Goal: Task Accomplishment & Management: Use online tool/utility

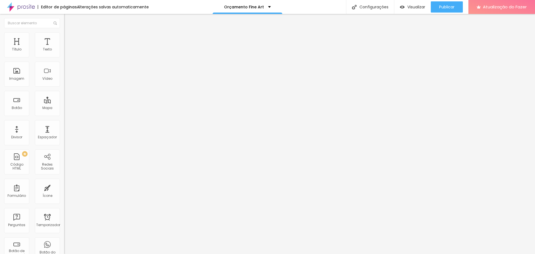
click at [64, 37] on li "Estilo" at bounding box center [96, 35] width 64 height 6
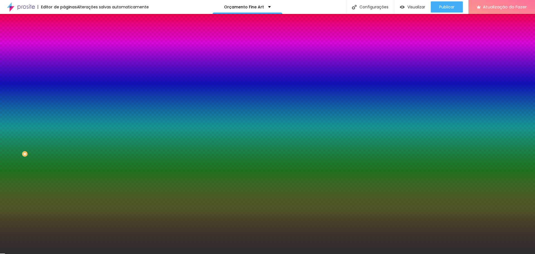
drag, startPoint x: 44, startPoint y: 101, endPoint x: 64, endPoint y: 101, distance: 19.8
click at [64, 101] on div "Imagem de fundo Adicionar imagem Efeito da Imagem Nenhum Nenhum Paralaxe Cor de…" at bounding box center [96, 79] width 64 height 72
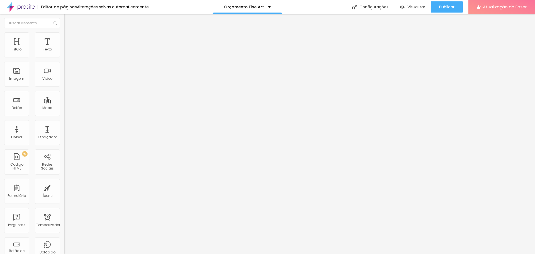
click at [69, 38] on font "Estilo" at bounding box center [73, 36] width 9 height 5
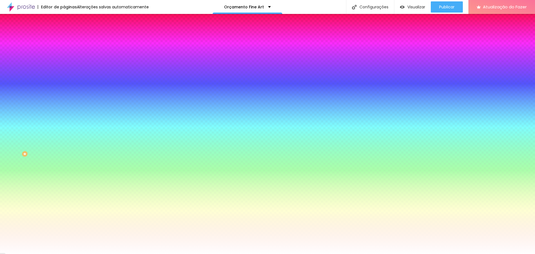
drag, startPoint x: 44, startPoint y: 101, endPoint x: 62, endPoint y: 101, distance: 18.1
click at [64, 101] on div "Imagem de fundo Adicionar imagem Efeito da Imagem Nenhum Nenhum Paralaxe Cor de…" at bounding box center [96, 79] width 64 height 72
paste input "2E2E2E"
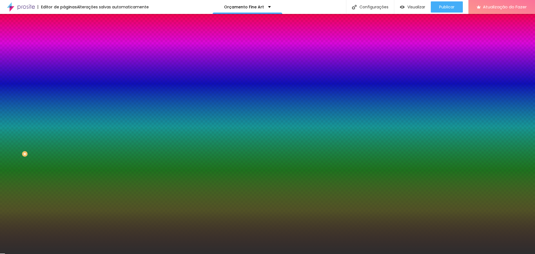
type input "#2E2E2E"
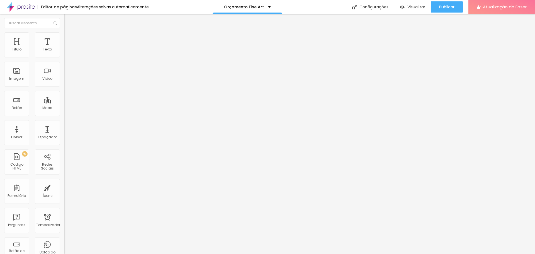
click at [69, 38] on font "Estilo" at bounding box center [73, 36] width 9 height 5
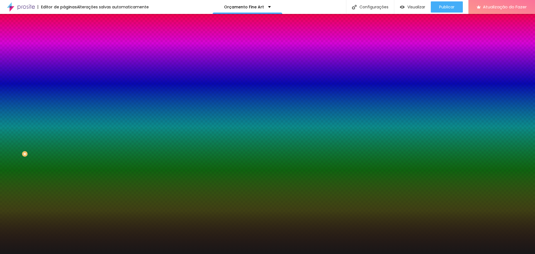
drag, startPoint x: 44, startPoint y: 100, endPoint x: 63, endPoint y: 100, distance: 19.5
click at [64, 100] on div "Imagem de fundo Adicionar imagem Efeito da Imagem Nenhum Nenhum Paralaxe Cor de…" at bounding box center [96, 79] width 64 height 72
paste input "2E2E2E"
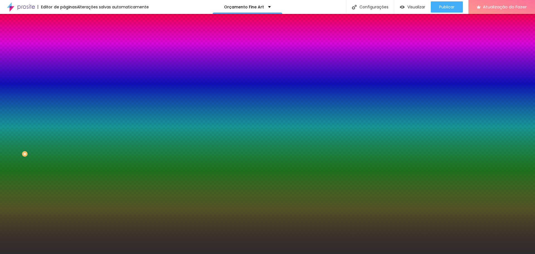
type input "#2E2E2E"
click at [64, 76] on div at bounding box center [96, 76] width 64 height 0
drag, startPoint x: 56, startPoint y: 110, endPoint x: 60, endPoint y: 162, distance: 52.0
click at [64, 162] on div "Editar nulo Conteúdo Estilo Avançado Imagem de fundo Adicionar imagem Efeito da…" at bounding box center [96, 134] width 64 height 240
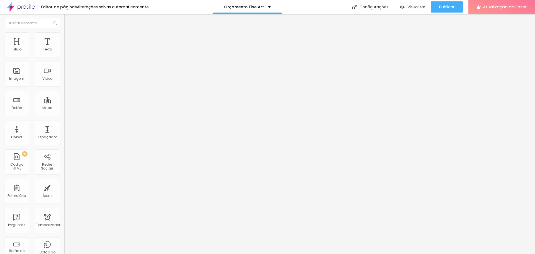
click at [64, 34] on img at bounding box center [66, 34] width 5 height 5
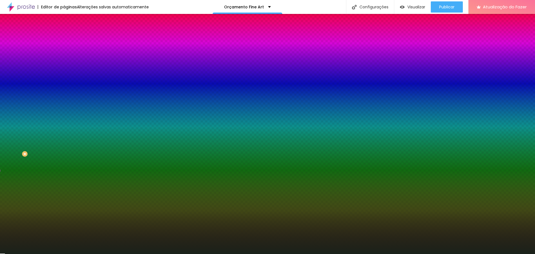
drag, startPoint x: 44, startPoint y: 55, endPoint x: 61, endPoint y: 55, distance: 16.4
click at [64, 55] on div "Cor de fundo Voltar ao padrão #1A221A 24 Borda arredondada" at bounding box center [96, 90] width 64 height 94
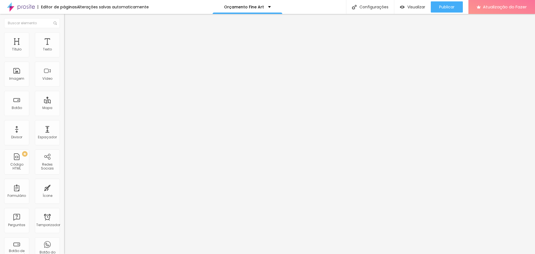
click at [64, 32] on img at bounding box center [66, 34] width 5 height 5
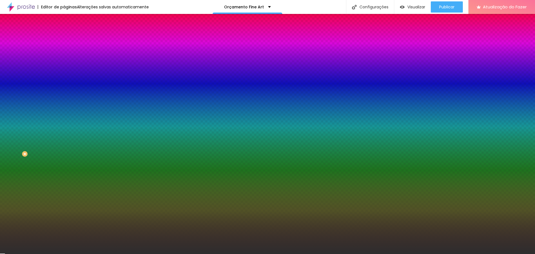
drag, startPoint x: 53, startPoint y: 101, endPoint x: 62, endPoint y: 101, distance: 9.2
click at [64, 101] on div "Imagem de fundo Adicionar imagem Efeito da Imagem Nenhum Nenhum Paralaxe Cor de…" at bounding box center [96, 79] width 64 height 72
paste input "1A221A"
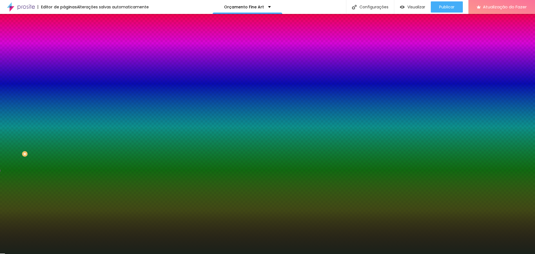
type input "#1A221A"
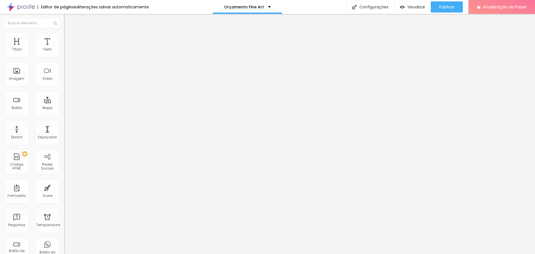
click at [64, 36] on li "Estilo" at bounding box center [96, 35] width 64 height 6
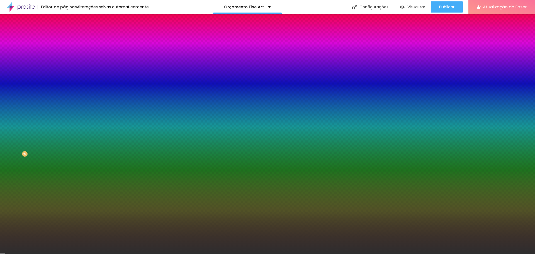
drag, startPoint x: 43, startPoint y: 100, endPoint x: 62, endPoint y: 100, distance: 18.1
click at [64, 100] on div "Imagem de fundo Adicionar imagem Efeito da Imagem Nenhum Nenhum Paralaxe Cor de…" at bounding box center [96, 79] width 64 height 72
paste input "1A221A"
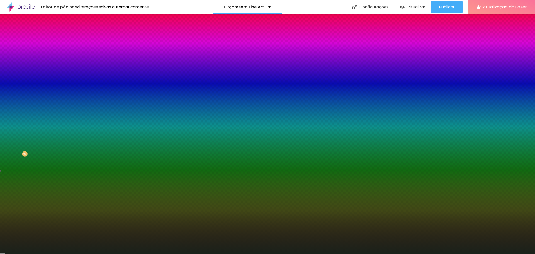
type input "#1A221A"
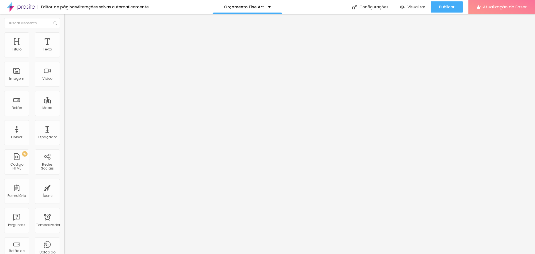
click at [69, 38] on font "Estilo" at bounding box center [73, 36] width 9 height 5
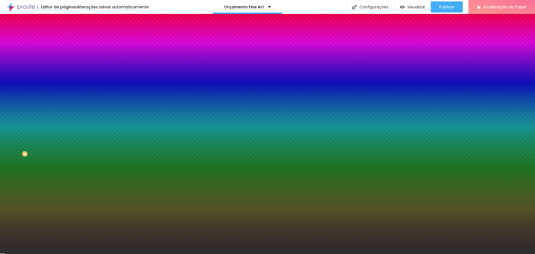
paste input "1A221A"
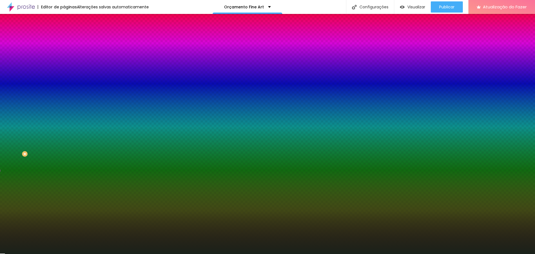
type input "#1A221A"
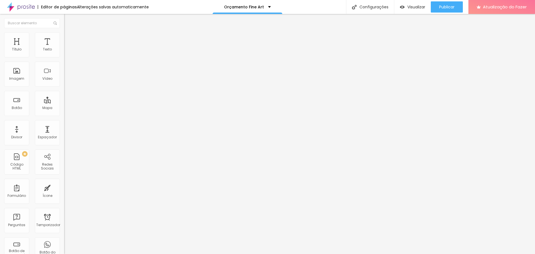
click at [64, 36] on img at bounding box center [66, 34] width 5 height 5
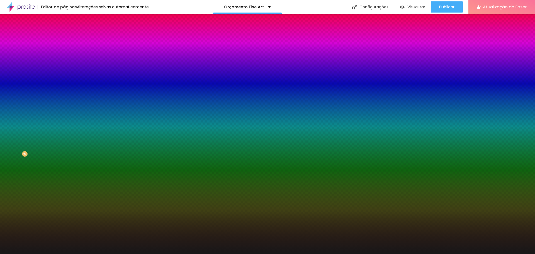
drag, startPoint x: 55, startPoint y: 104, endPoint x: 62, endPoint y: 105, distance: 6.4
click at [64, 105] on div "Imagem de fundo Adicionar imagem Efeito da Imagem Nenhum Nenhum Paralaxe Cor de…" at bounding box center [96, 79] width 64 height 72
paste input "A221A"
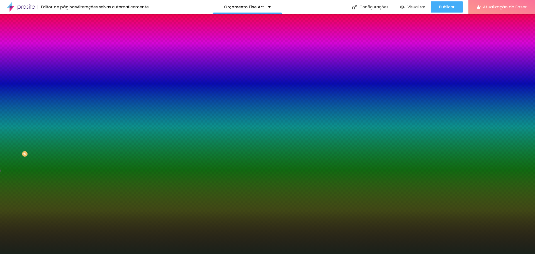
type input "#1A221A"
click at [64, 76] on div at bounding box center [96, 76] width 64 height 0
drag, startPoint x: 56, startPoint y: 154, endPoint x: 55, endPoint y: 158, distance: 4.8
click at [64, 158] on div "Editar nulo Conteúdo Estilo Avançado Imagem de fundo Adicionar imagem Efeito da…" at bounding box center [96, 134] width 64 height 240
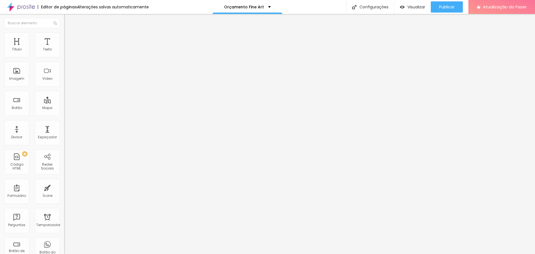
click at [64, 38] on li "Estilo" at bounding box center [96, 35] width 64 height 6
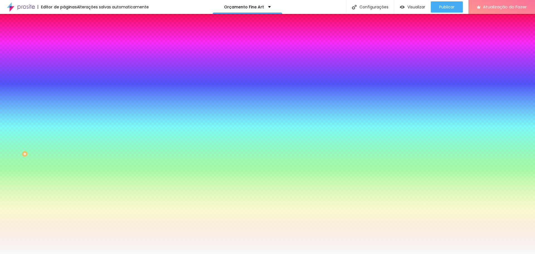
paste input "1A221A"
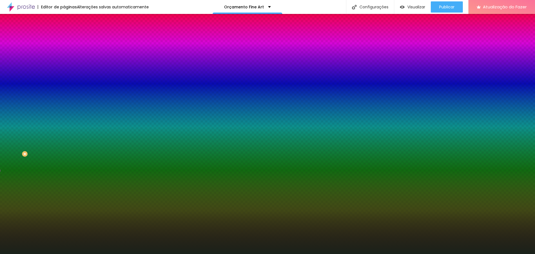
type input "#1A221A"
click at [64, 76] on div at bounding box center [96, 76] width 64 height 0
drag, startPoint x: 59, startPoint y: 156, endPoint x: 60, endPoint y: 162, distance: 6.6
click at [64, 162] on div "Editar nulo Conteúdo Estilo Avançado Imagem de fundo Adicionar imagem Efeito da…" at bounding box center [96, 134] width 64 height 240
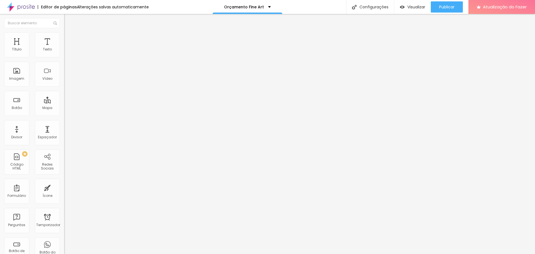
click at [64, 32] on img at bounding box center [66, 34] width 5 height 5
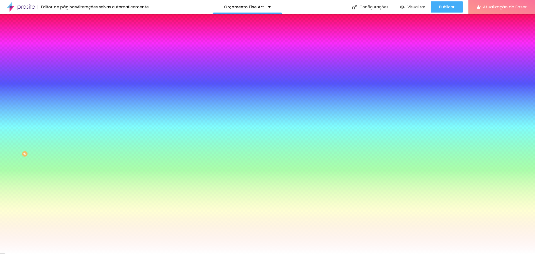
drag, startPoint x: 44, startPoint y: 101, endPoint x: 61, endPoint y: 101, distance: 17.6
click at [64, 101] on div "Imagem de fundo Adicionar imagem Efeito da Imagem Nenhum Nenhum Paralaxe Cor de…" at bounding box center [96, 79] width 64 height 72
paste input "1A221A"
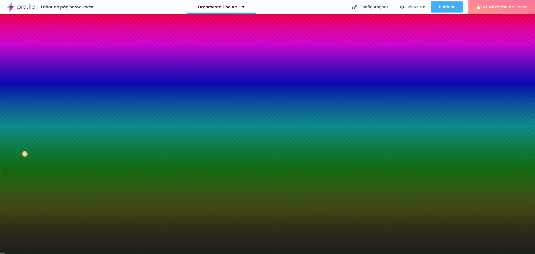
type input "#1A221A"
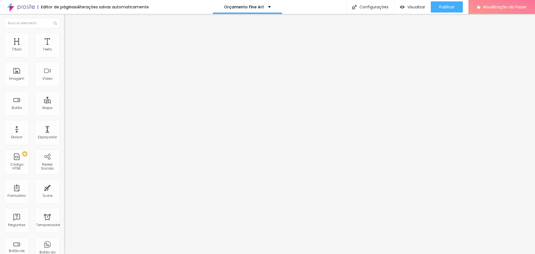
click at [64, 35] on li "Estilo" at bounding box center [96, 35] width 64 height 6
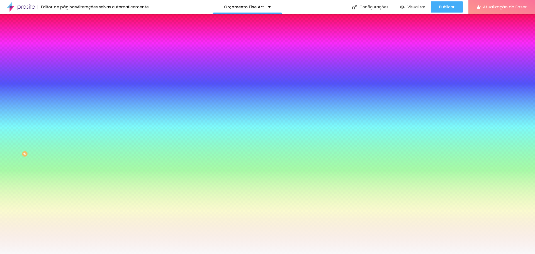
drag, startPoint x: 43, startPoint y: 102, endPoint x: 61, endPoint y: 101, distance: 17.6
click at [64, 101] on div "Imagem de fundo Adicionar imagem Efeito da Imagem Nenhum Nenhum Paralaxe Cor de…" at bounding box center [96, 79] width 64 height 72
paste input "1A221A"
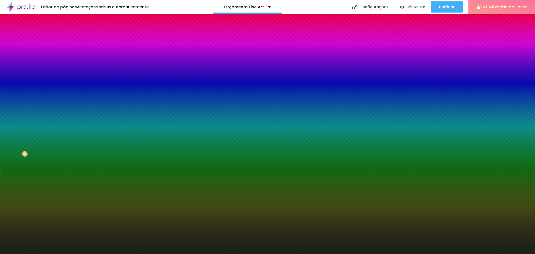
type input "#1A221A"
click at [64, 76] on div at bounding box center [96, 76] width 64 height 0
drag, startPoint x: 58, startPoint y: 148, endPoint x: 58, endPoint y: 159, distance: 11.1
click at [64, 159] on div "Editar nulo Conteúdo Estilo Avançado Imagem de fundo Adicionar imagem Efeito da…" at bounding box center [96, 134] width 64 height 240
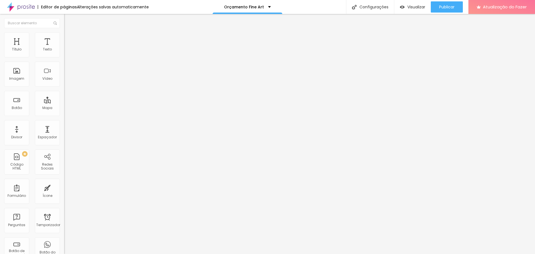
click at [69, 38] on font "Estilo" at bounding box center [73, 36] width 9 height 5
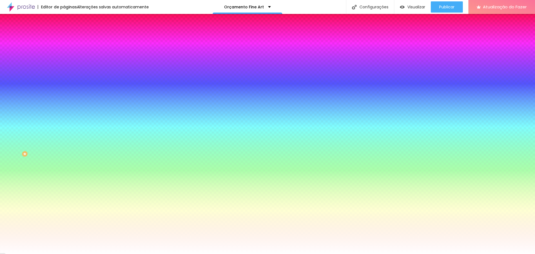
drag, startPoint x: 44, startPoint y: 102, endPoint x: 59, endPoint y: 102, distance: 14.8
click at [64, 81] on input "#FFFFFF" at bounding box center [97, 79] width 67 height 6
paste input "1A221A"
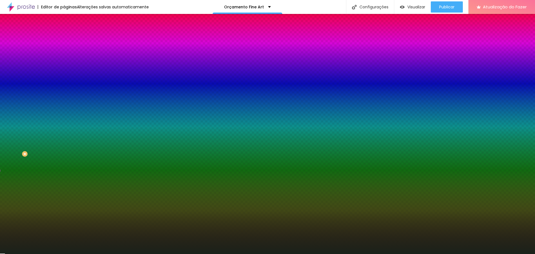
type input "#1A221A"
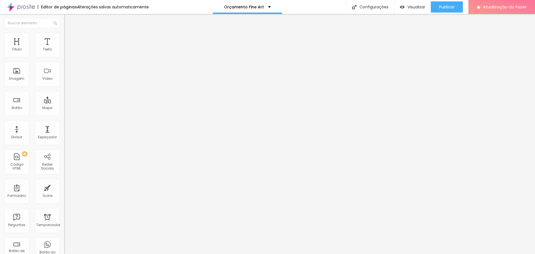
click at [64, 34] on img at bounding box center [66, 34] width 5 height 5
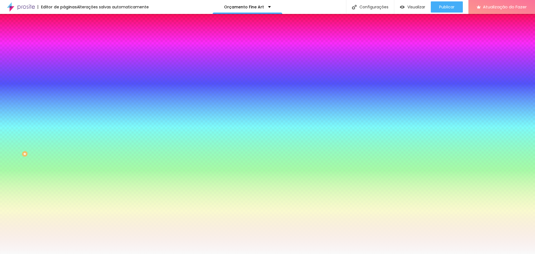
drag, startPoint x: 43, startPoint y: 101, endPoint x: 60, endPoint y: 101, distance: 16.7
click at [64, 101] on div "Imagem de fundo Adicionar imagem Efeito da Imagem Nenhum Nenhum Paralaxe Cor de…" at bounding box center [96, 79] width 64 height 72
paste input "1A221A"
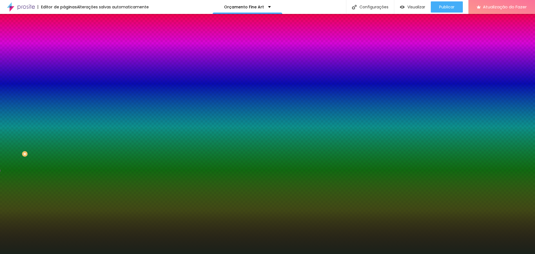
type input "#1A221A"
click at [64, 76] on div at bounding box center [96, 76] width 64 height 0
drag, startPoint x: 54, startPoint y: 143, endPoint x: 54, endPoint y: 158, distance: 14.8
click at [64, 158] on div "Editar nulo Conteúdo Estilo Avançado Imagem de fundo Adicionar imagem Efeito da…" at bounding box center [96, 134] width 64 height 240
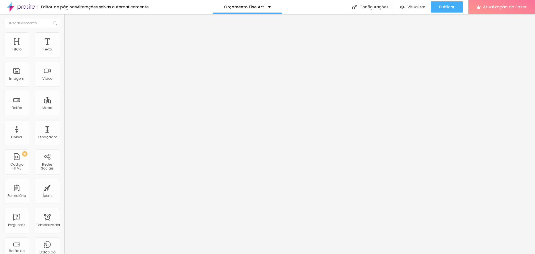
click at [69, 38] on font "Estilo" at bounding box center [73, 36] width 9 height 5
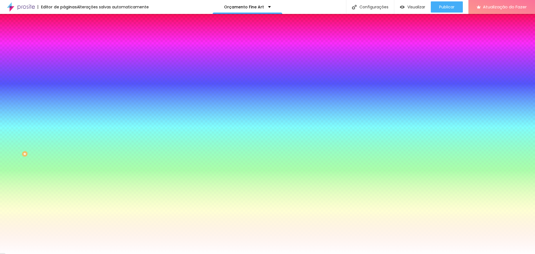
drag, startPoint x: 45, startPoint y: 102, endPoint x: 61, endPoint y: 103, distance: 16.5
click at [64, 103] on div "Imagem de fundo Adicionar imagem Efeito da Imagem Nenhum Nenhum Paralaxe Cor de…" at bounding box center [96, 79] width 64 height 72
paste input "1A221A"
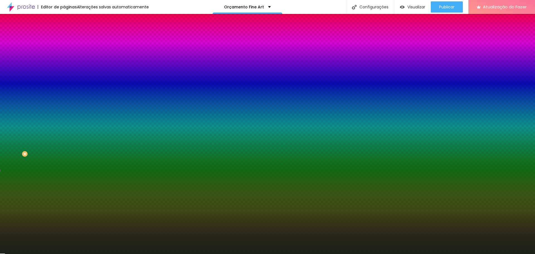
type input "#1A221A"
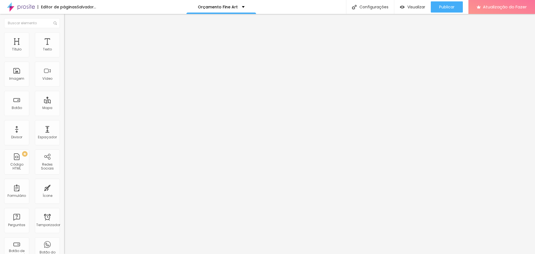
click at [64, 36] on li "Estilo" at bounding box center [96, 35] width 64 height 6
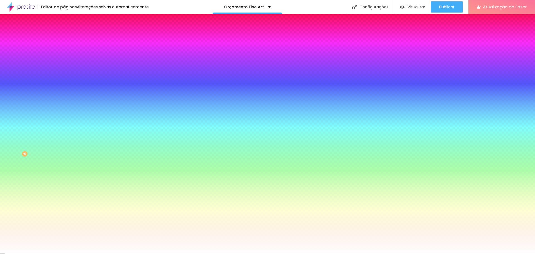
drag, startPoint x: 45, startPoint y: 101, endPoint x: 58, endPoint y: 103, distance: 13.2
click at [64, 81] on input "#FFFFFF" at bounding box center [97, 79] width 67 height 6
paste input "1A221A"
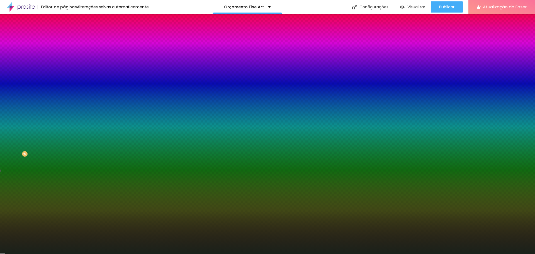
type input "#1A221A"
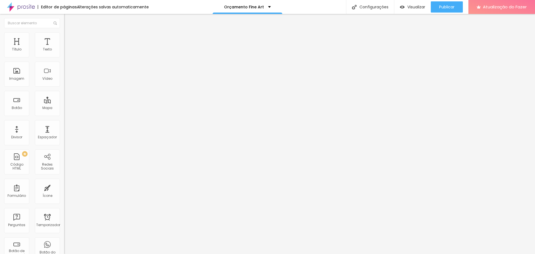
click at [69, 37] on font "Estilo" at bounding box center [73, 36] width 9 height 5
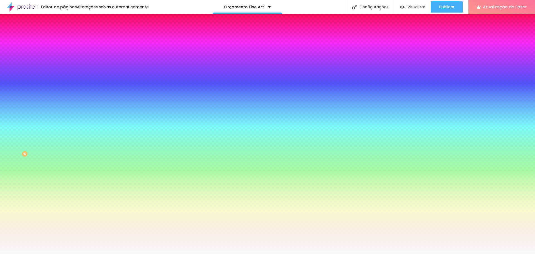
drag, startPoint x: 45, startPoint y: 101, endPoint x: 60, endPoint y: 101, distance: 15.3
click at [64, 101] on div "Imagem de fundo Adicionar imagem Efeito da Imagem Nenhum Nenhum Paralaxe Cor de…" at bounding box center [96, 79] width 64 height 72
paste input "1A221A"
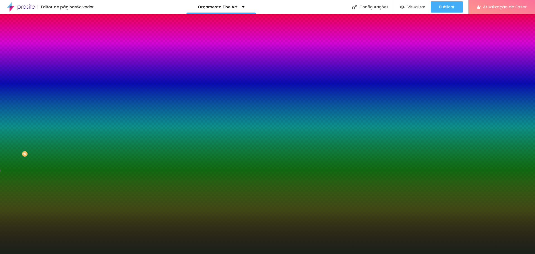
type input "#1A221A"
click at [64, 76] on div at bounding box center [96, 76] width 64 height 0
drag, startPoint x: 58, startPoint y: 149, endPoint x: 57, endPoint y: 163, distance: 13.8
click at [64, 163] on div "Editar nulo Conteúdo Estilo Avançado Imagem de fundo Adicionar imagem Efeito da…" at bounding box center [96, 134] width 64 height 240
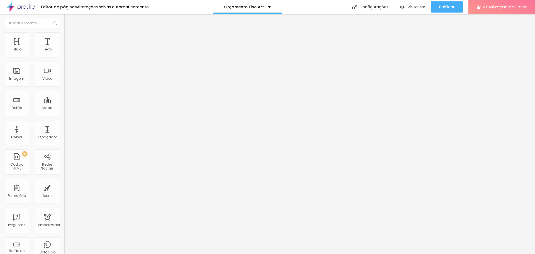
click at [64, 37] on li "Estilo" at bounding box center [96, 35] width 64 height 6
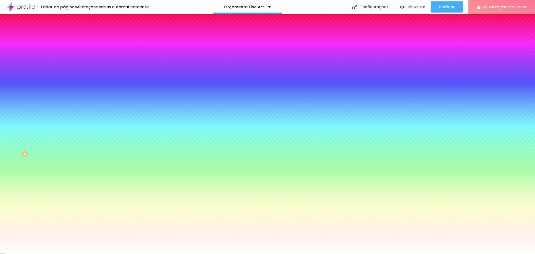
drag, startPoint x: 44, startPoint y: 101, endPoint x: 60, endPoint y: 100, distance: 15.9
click at [64, 100] on div "Imagem de fundo Adicionar imagem Efeito da Imagem Nenhum Nenhum Paralaxe Cor de…" at bounding box center [96, 79] width 64 height 72
paste input "1A221A"
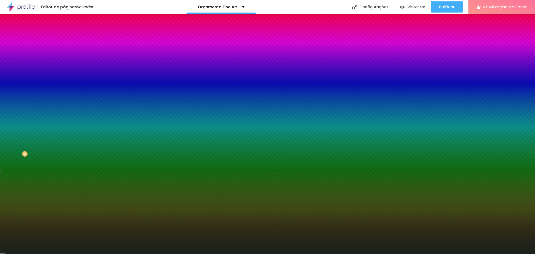
type input "#1A221A"
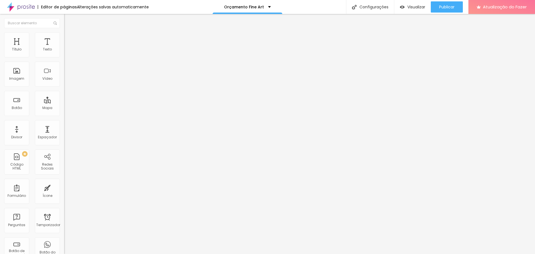
click at [64, 35] on img at bounding box center [66, 34] width 5 height 5
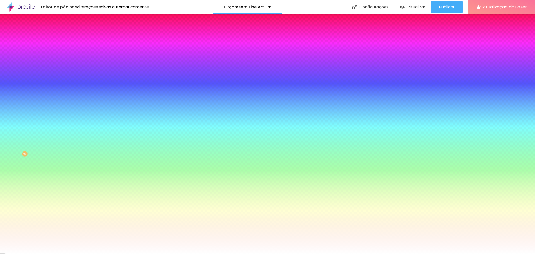
drag, startPoint x: 44, startPoint y: 100, endPoint x: 62, endPoint y: 100, distance: 17.6
click at [64, 100] on div "Imagem de fundo Adicionar imagem Efeito da Imagem Nenhum Nenhum Paralaxe Cor de…" at bounding box center [96, 79] width 64 height 72
paste input "1A221A"
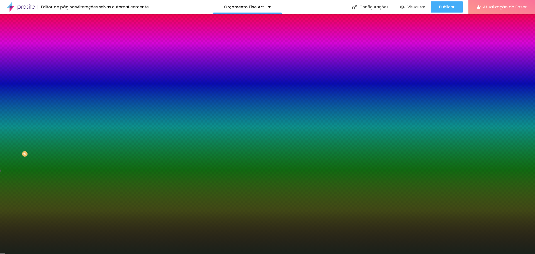
type input "#1A221A"
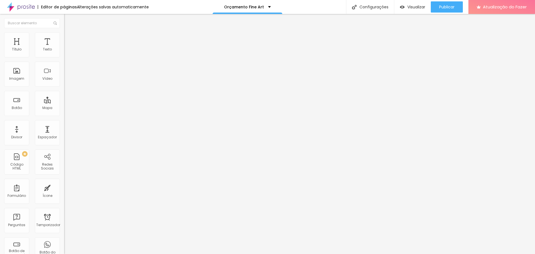
click at [69, 38] on font "Estilo" at bounding box center [73, 36] width 9 height 5
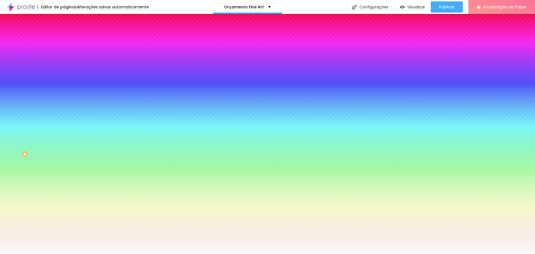
drag, startPoint x: 44, startPoint y: 100, endPoint x: 64, endPoint y: 102, distance: 19.9
click at [64, 102] on div "Imagem de fundo Adicionar imagem Efeito da Imagem Nenhum Nenhum Paralaxe Cor de…" at bounding box center [96, 79] width 64 height 72
paste input "1A221A"
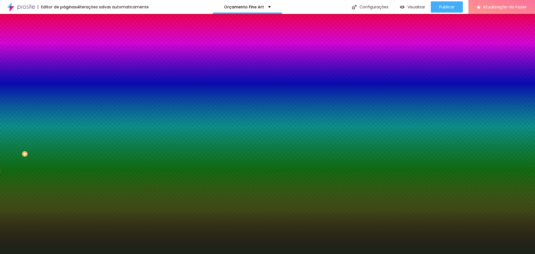
type input "#1A221A"
click at [64, 76] on div at bounding box center [96, 76] width 64 height 0
drag, startPoint x: 54, startPoint y: 156, endPoint x: 55, endPoint y: 165, distance: 9.5
click at [64, 165] on div "Editar nulo Conteúdo Estilo Avançado Imagem de fundo Adicionar imagem Efeito da…" at bounding box center [96, 134] width 64 height 240
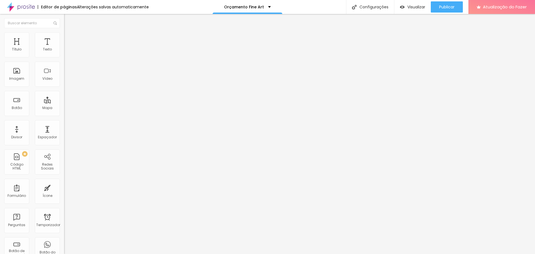
click at [69, 38] on font "Estilo" at bounding box center [73, 36] width 9 height 5
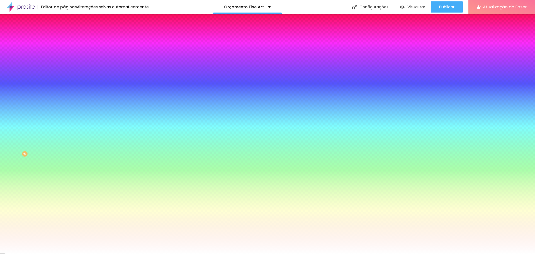
drag, startPoint x: 44, startPoint y: 101, endPoint x: 62, endPoint y: 101, distance: 18.7
click at [64, 101] on div "Imagem de fundo Adicionar imagem Efeito da Imagem Nenhum Nenhum Paralaxe Cor de…" at bounding box center [96, 79] width 64 height 72
paste input "1A221A"
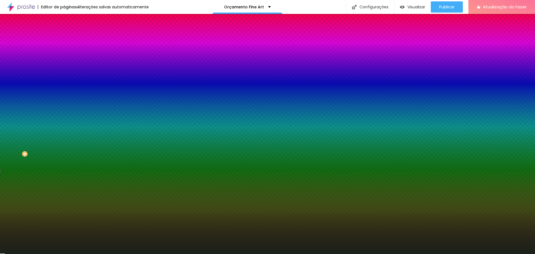
type input "#1A221A"
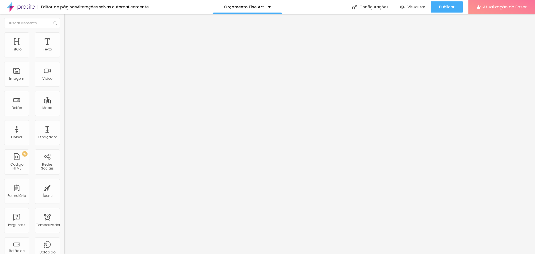
click at [64, 36] on li "Estilo" at bounding box center [96, 35] width 64 height 6
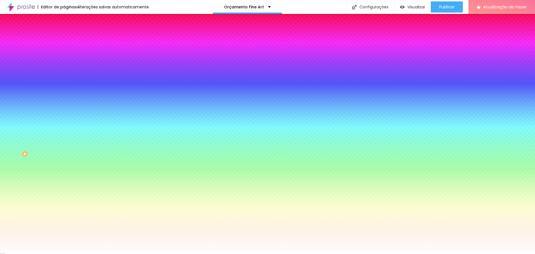
drag, startPoint x: 58, startPoint y: 100, endPoint x: 64, endPoint y: 101, distance: 5.6
click at [64, 101] on div "Imagem de fundo Adicionar imagem Efeito da Imagem Nenhum Nenhum Paralaxe Cor de…" at bounding box center [96, 79] width 64 height 72
paste input "1A221A"
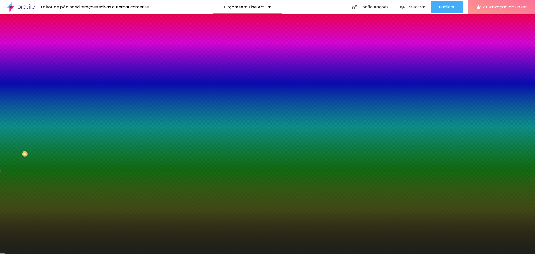
type input "#1A221A"
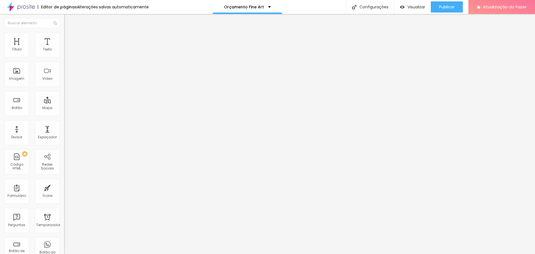
click at [64, 37] on li "Estilo" at bounding box center [96, 35] width 64 height 6
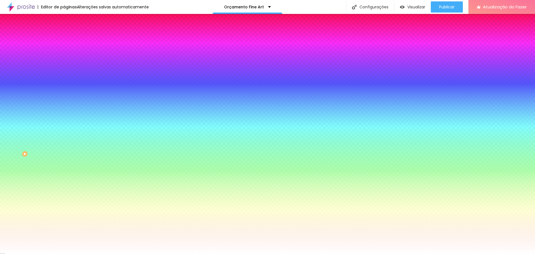
drag, startPoint x: 45, startPoint y: 101, endPoint x: 63, endPoint y: 101, distance: 17.8
click at [64, 101] on div "Imagem de fundo Adicionar imagem Efeito da Imagem Nenhum Nenhum Paralaxe Cor de…" at bounding box center [96, 79] width 64 height 72
paste input "1A221A"
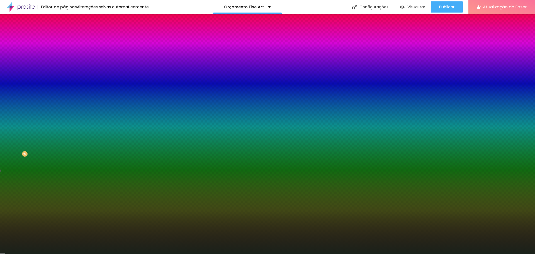
type input "#1A221A"
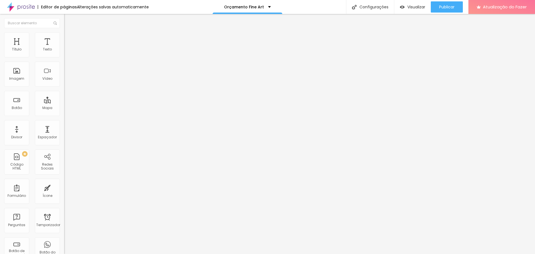
click at [64, 37] on li "Estilo" at bounding box center [96, 35] width 64 height 6
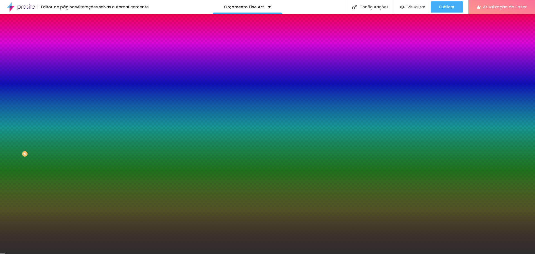
drag, startPoint x: 50, startPoint y: 101, endPoint x: 62, endPoint y: 103, distance: 12.1
click at [64, 103] on div "Imagem de fundo Adicionar imagem Efeito da Imagem Nenhum Nenhum Paralaxe Cor de…" at bounding box center [96, 79] width 64 height 72
paste input "1A221A"
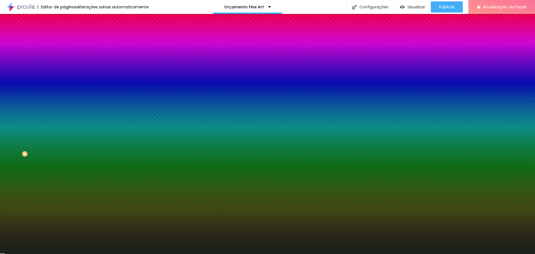
type input "#1A221A"
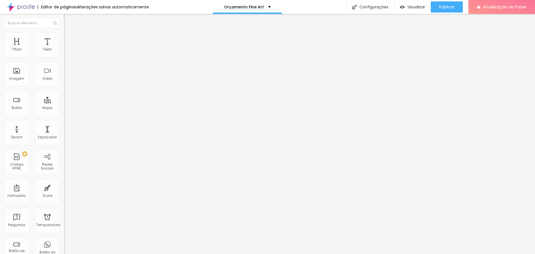
click at [69, 38] on font "Estilo" at bounding box center [73, 36] width 9 height 5
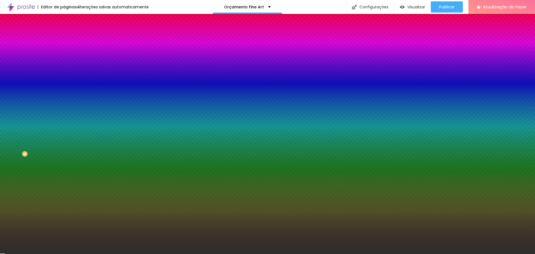
paste input "1A221A"
type input "#1A221A"
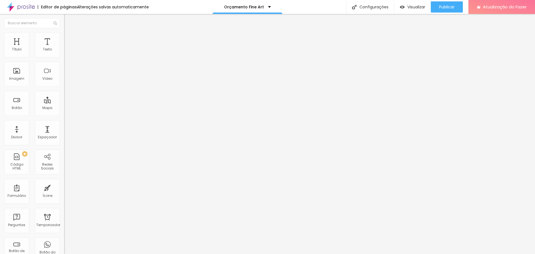
drag, startPoint x: 28, startPoint y: 37, endPoint x: 33, endPoint y: 44, distance: 8.4
click at [64, 37] on li "Estilo" at bounding box center [96, 35] width 64 height 6
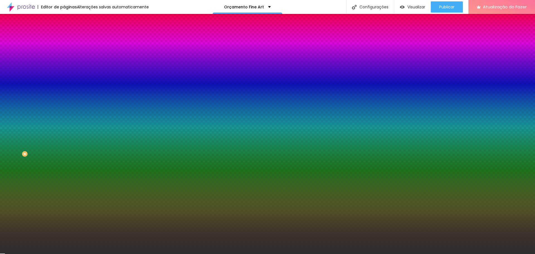
drag, startPoint x: 44, startPoint y: 101, endPoint x: 61, endPoint y: 101, distance: 16.7
click at [64, 101] on div "Imagem de fundo Adicionar imagem Efeito da Imagem Nenhum Nenhum Paralaxe Cor de…" at bounding box center [96, 79] width 64 height 72
paste input "1A221A"
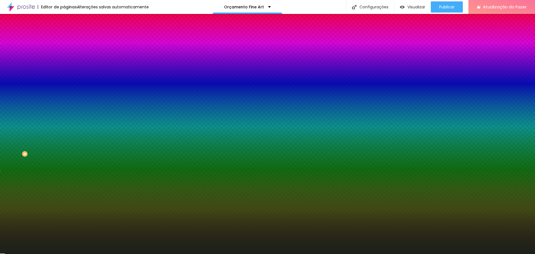
type input "#1A221A"
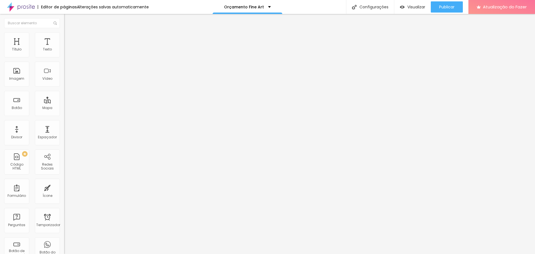
click at [69, 38] on font "Estilo" at bounding box center [73, 36] width 9 height 5
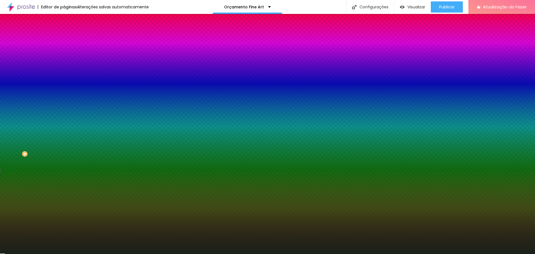
drag, startPoint x: 44, startPoint y: 101, endPoint x: 62, endPoint y: 101, distance: 18.4
click at [64, 101] on div "Imagem de fundo Adicionar imagem Efeito da Imagem Nenhum Nenhum Paralaxe Cor de…" at bounding box center [96, 79] width 64 height 72
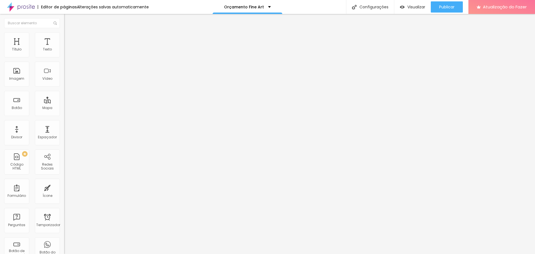
click at [64, 35] on li "Estilo" at bounding box center [96, 35] width 64 height 6
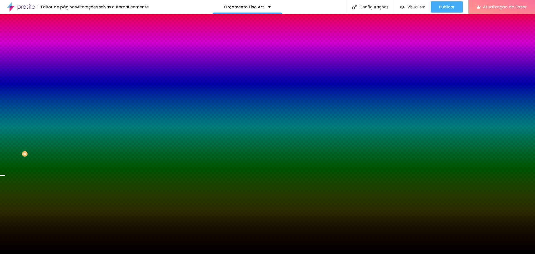
drag, startPoint x: 43, startPoint y: 99, endPoint x: 61, endPoint y: 99, distance: 18.4
click at [64, 99] on div "Imagem de fundo Adicionar imagem Efeito da Imagem Nenhum Nenhum Paralaxe Cor de…" at bounding box center [96, 79] width 64 height 72
paste input "1A221A"
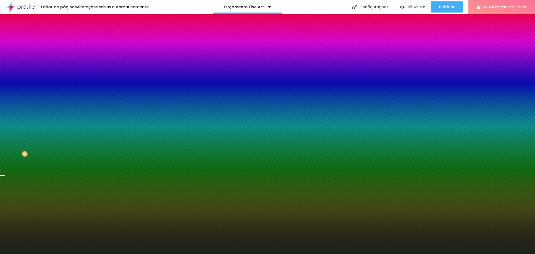
type input "#1A221A"
click at [64, 76] on div at bounding box center [96, 76] width 64 height 0
drag, startPoint x: 56, startPoint y: 156, endPoint x: 56, endPoint y: 172, distance: 15.3
click at [64, 171] on div "Editar nulo Conteúdo Estilo Avançado Imagem de fundo Adicionar imagem Efeito da…" at bounding box center [96, 134] width 64 height 240
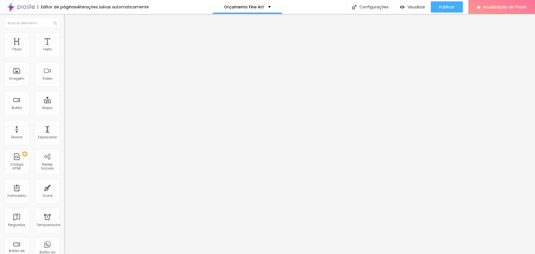
click at [64, 35] on img at bounding box center [66, 34] width 5 height 5
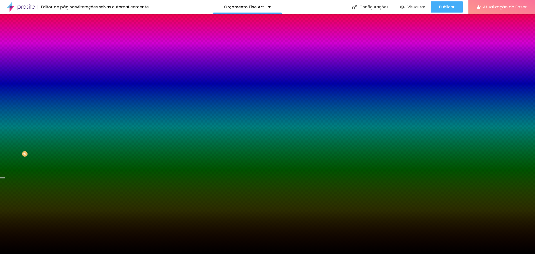
paste input "1A221A"
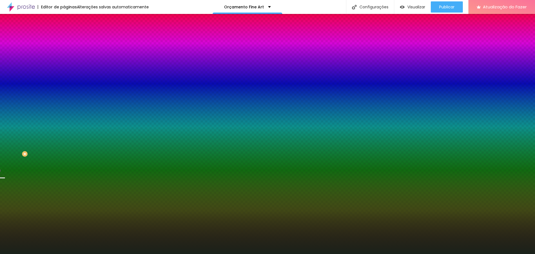
type input "#1A221A"
drag, startPoint x: 39, startPoint y: 99, endPoint x: 37, endPoint y: 106, distance: 6.9
click at [64, 76] on div at bounding box center [96, 76] width 64 height 0
drag, startPoint x: 54, startPoint y: 162, endPoint x: 50, endPoint y: 176, distance: 15.1
click at [64, 171] on div "Editar nulo Conteúdo Estilo Avançado Imagem de fundo Adicionar imagem Efeito da…" at bounding box center [96, 134] width 64 height 240
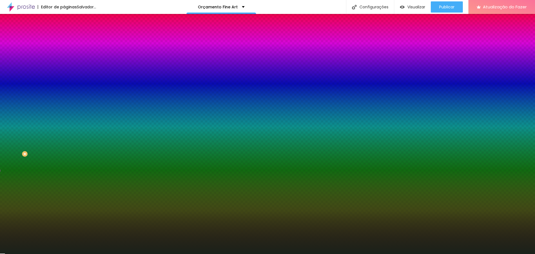
click at [64, 182] on div "Editar nulo Conteúdo Estilo Avançado Imagem de fundo Adicionar imagem Efeito da…" at bounding box center [96, 134] width 64 height 240
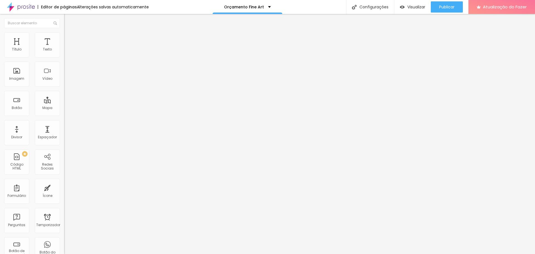
click at [64, 35] on li "Avançado" at bounding box center [96, 35] width 64 height 6
click at [64, 32] on li "Conteúdo" at bounding box center [96, 30] width 64 height 6
type input "90"
type input "121"
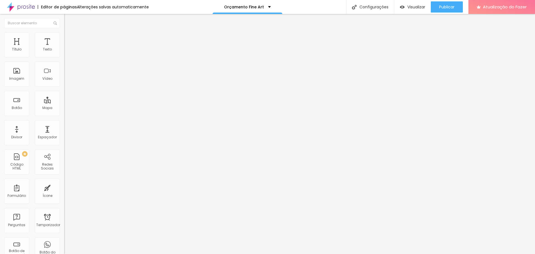
type input "121"
type input "131"
type input "136"
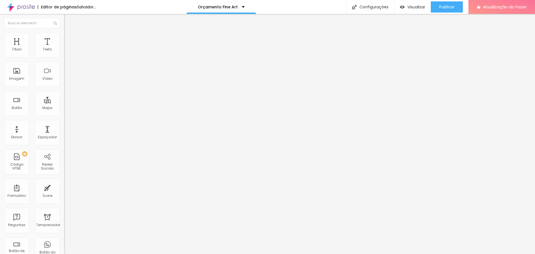
type input "74"
type input "38"
type input "33"
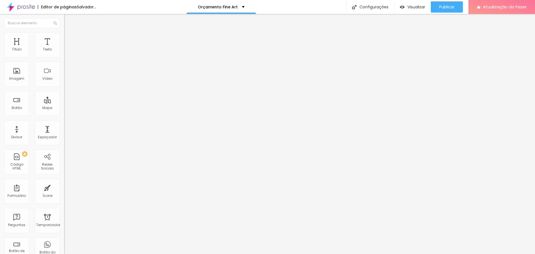
type input "33"
type input "22"
type input "10"
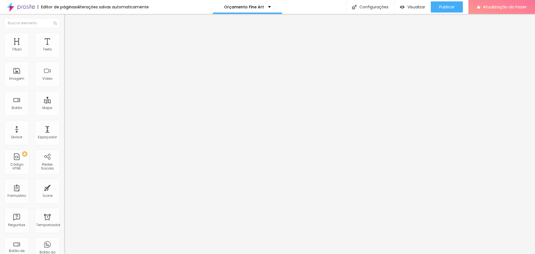
drag, startPoint x: 18, startPoint y: 55, endPoint x: 6, endPoint y: 55, distance: 12.3
click at [64, 103] on input "range" at bounding box center [82, 105] width 36 height 4
click at [69, 37] on font "Avançado" at bounding box center [78, 36] width 18 height 5
click at [64, 37] on li "Estilo" at bounding box center [96, 35] width 64 height 6
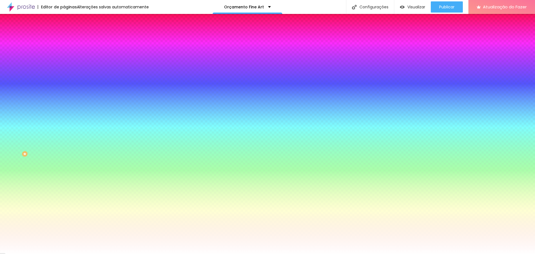
drag, startPoint x: 44, startPoint y: 57, endPoint x: 61, endPoint y: 56, distance: 16.7
click at [64, 56] on input "#FFFFFF" at bounding box center [97, 56] width 67 height 6
paste input "1A221A"
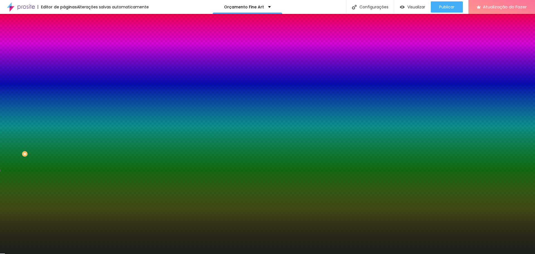
click at [64, 53] on div at bounding box center [96, 53] width 64 height 0
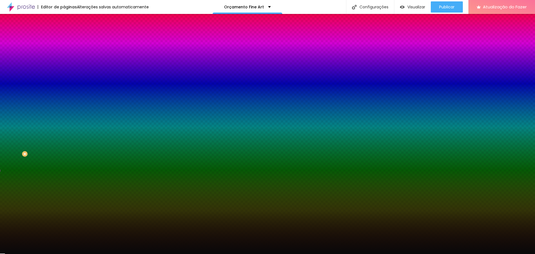
type input "#090909"
drag, startPoint x: 17, startPoint y: 99, endPoint x: 6, endPoint y: 103, distance: 11.5
click at [64, 103] on div "Editar nulo Conteúdo Estilo Avançado Cor de fundo Voltar ao padrão #090909 0 Bo…" at bounding box center [96, 134] width 64 height 240
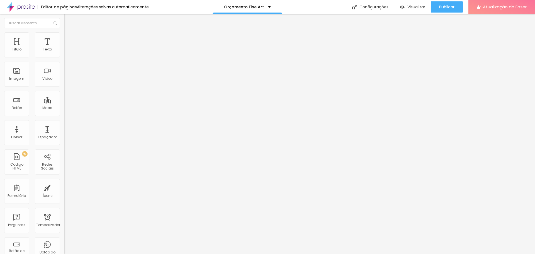
drag, startPoint x: 30, startPoint y: 37, endPoint x: 34, endPoint y: 38, distance: 3.5
click at [64, 37] on li "Estilo" at bounding box center [96, 35] width 64 height 6
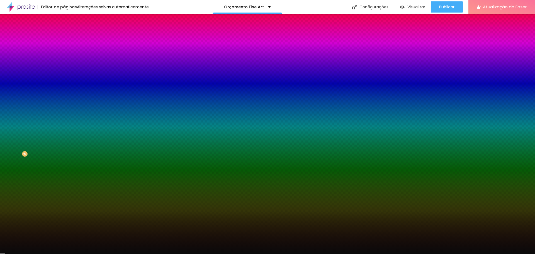
drag, startPoint x: 42, startPoint y: 55, endPoint x: 51, endPoint y: 55, distance: 8.9
click at [64, 55] on div "#0A0A0A" at bounding box center [96, 56] width 64 height 6
drag, startPoint x: 43, startPoint y: 56, endPoint x: 64, endPoint y: 56, distance: 21.2
click at [64, 56] on div "Cor de fundo Voltar ao padrão #0A0A0A 0 Borda arredondada" at bounding box center [96, 90] width 64 height 94
paste input "1A221"
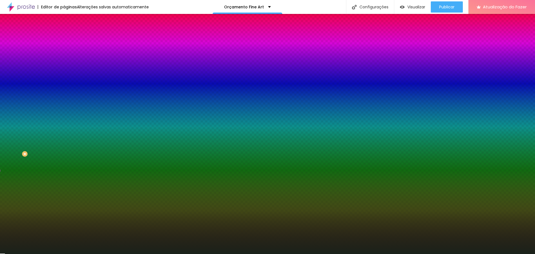
type input "#1A221A"
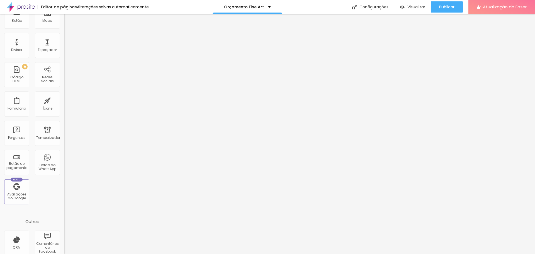
scroll to position [122, 0]
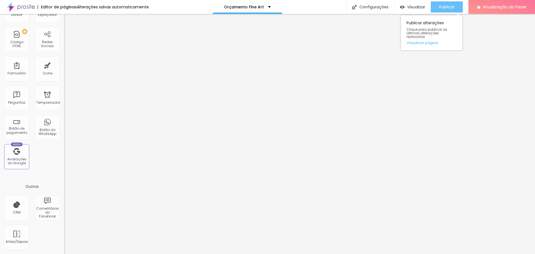
click at [457, 6] on button "Publicar" at bounding box center [447, 6] width 32 height 11
click at [418, 5] on font "Visualizar" at bounding box center [416, 7] width 18 height 6
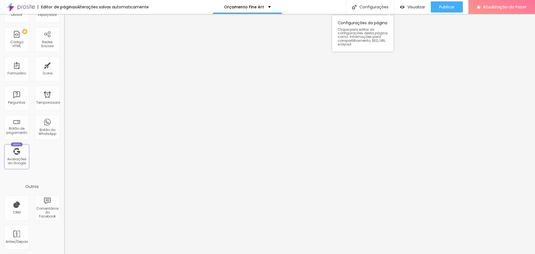
scroll to position [0, 0]
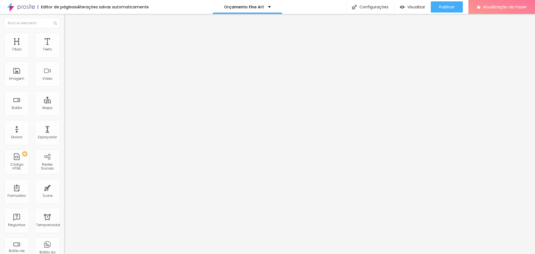
click at [67, 48] on font "Trocar imagem" at bounding box center [80, 45] width 27 height 5
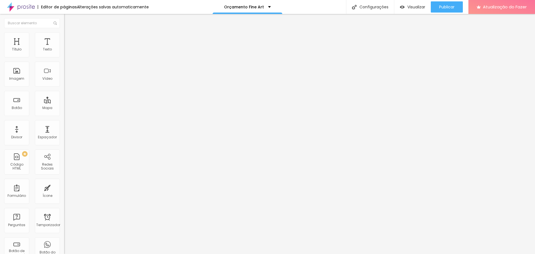
click at [448, 4] on font "Publicar" at bounding box center [446, 7] width 15 height 6
click at [441, 6] on font "Publicar" at bounding box center [446, 7] width 15 height 6
